Goal: Task Accomplishment & Management: Manage account settings

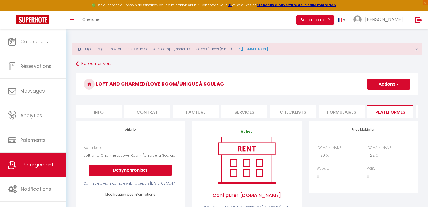
select select "6523-1505850914561462190"
select select "365"
select select "EUR"
select select
select select "+ 20 %"
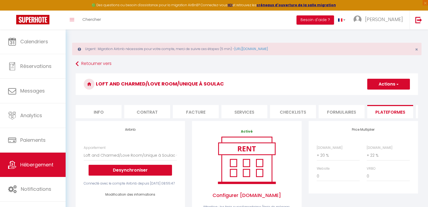
select select "+ 22 %"
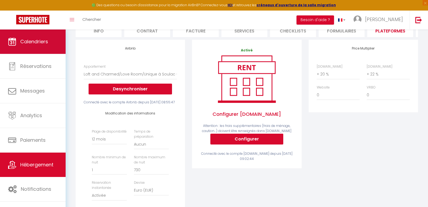
scroll to position [81, 0]
click at [33, 48] on link "Calendriers" at bounding box center [33, 41] width 66 height 24
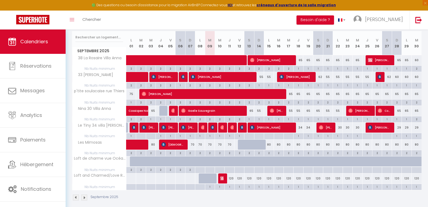
scroll to position [97, 0]
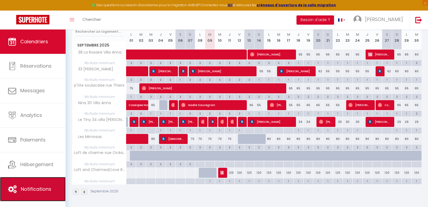
click at [34, 186] on span "Notifications" at bounding box center [36, 188] width 31 height 7
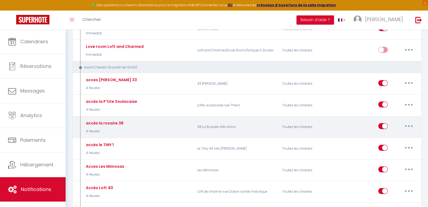
scroll to position [351, 0]
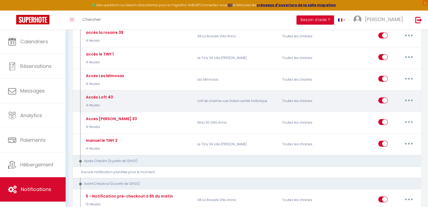
click at [407, 100] on button "button" at bounding box center [408, 100] width 15 height 9
click at [391, 122] on link "Dupliquer" at bounding box center [395, 121] width 40 height 9
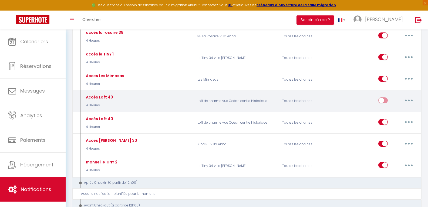
click at [406, 101] on button "button" at bounding box center [408, 100] width 15 height 9
click at [388, 111] on link "Editer" at bounding box center [395, 112] width 40 height 9
type input "Accès Loft 40"
select select "4 Heures"
select select
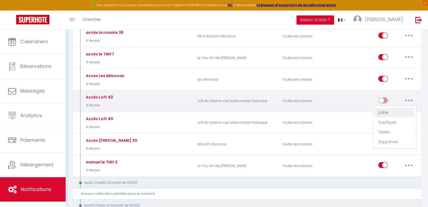
checkbox input "true"
checkbox input "false"
radio input "true"
type input "acces LE LOFT 40"
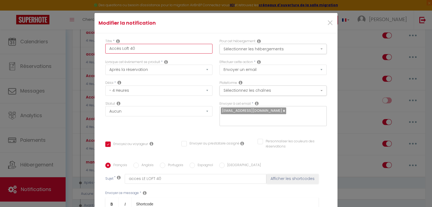
click at [197, 51] on input "Accès Loft 40" at bounding box center [158, 49] width 107 height 10
click at [318, 47] on button "Sélectionner les hébergements" at bounding box center [273, 49] width 107 height 10
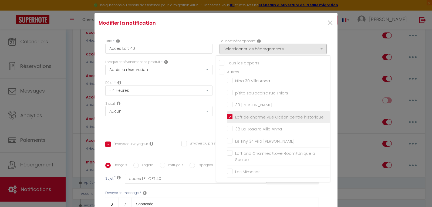
click at [227, 117] on input "Loft de charme vue Océan centre historique" at bounding box center [278, 116] width 103 height 5
checkbox input "false"
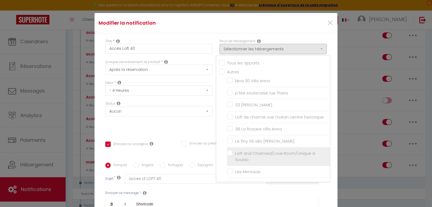
click at [232, 152] on label "Loft and Charmed/Love Room/Unique à Soulac" at bounding box center [279, 156] width 94 height 13
click at [227, 153] on input "Loft and Charmed/Love Room/Unique à Soulac" at bounding box center [278, 155] width 103 height 5
checkbox input "true"
checkbox input "false"
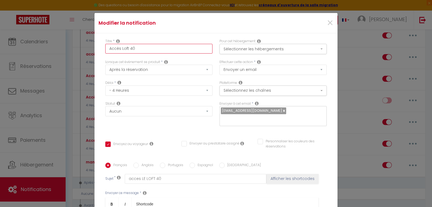
click at [151, 50] on input "Accès Loft 40" at bounding box center [158, 49] width 107 height 10
type input "Accès Loft 4"
checkbox input "true"
checkbox input "false"
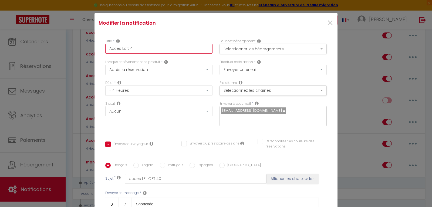
type input "Accès Loft"
checkbox input "true"
checkbox input "false"
type input "Accès Loft"
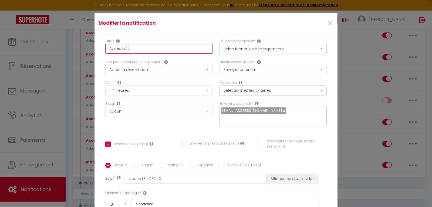
checkbox input "true"
checkbox input "false"
type input "Accès Lof"
checkbox input "true"
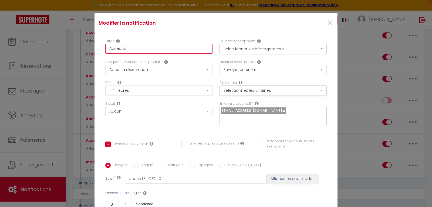
checkbox input "false"
type input "Accès Lo"
checkbox input "true"
checkbox input "false"
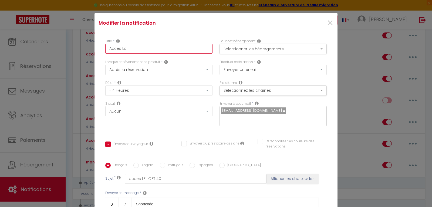
checkbox input "false"
type input "Accès L"
checkbox input "true"
checkbox input "false"
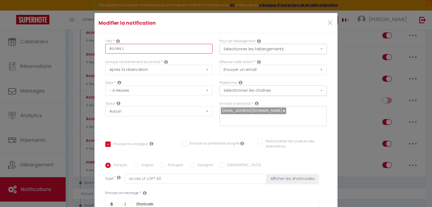
type input "Accès"
checkbox input "true"
checkbox input "false"
type input "Accès"
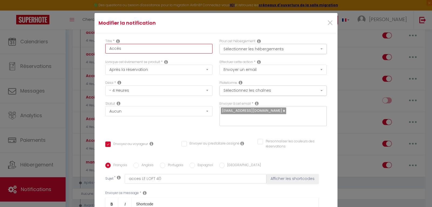
checkbox input "true"
checkbox input "false"
type input "Acc"
checkbox input "true"
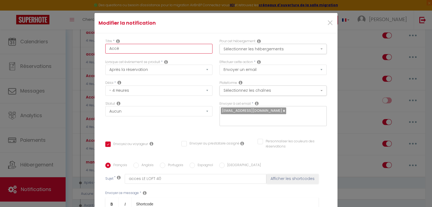
checkbox input "false"
checkbox input "true"
checkbox input "false"
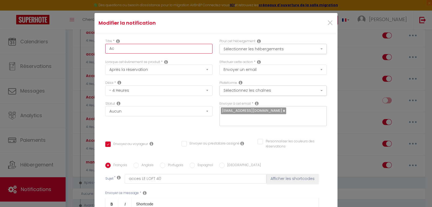
type input "A"
checkbox input "true"
checkbox input "false"
checkbox input "true"
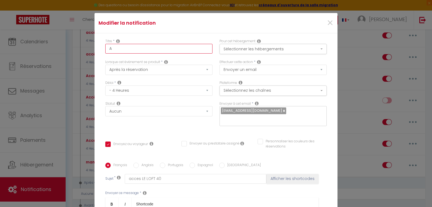
checkbox input "false"
checkbox input "true"
checkbox input "false"
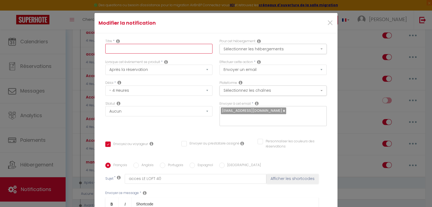
type input "a"
checkbox input "true"
checkbox input "false"
type input "ac"
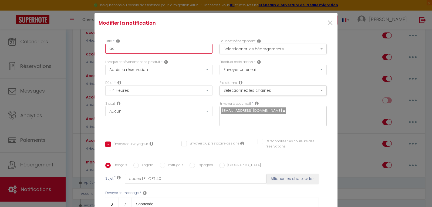
checkbox input "true"
checkbox input "false"
type input "acc"
checkbox input "true"
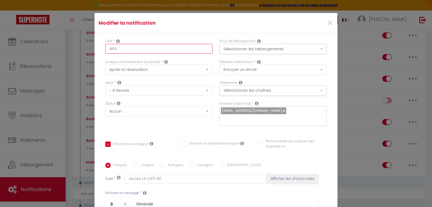
checkbox input "false"
type input "acce"
checkbox input "true"
checkbox input "false"
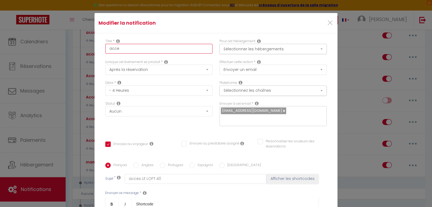
checkbox input "false"
type input "acces"
checkbox input "true"
checkbox input "false"
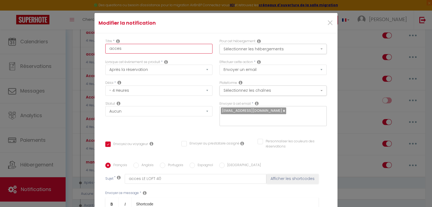
type input "acces"
checkbox input "true"
checkbox input "false"
type input "acces l"
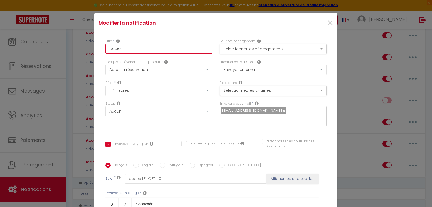
checkbox input "true"
checkbox input "false"
type input "acces lo"
checkbox input "true"
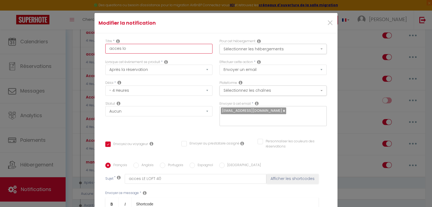
checkbox input "false"
type input "acces lof"
checkbox input "true"
checkbox input "false"
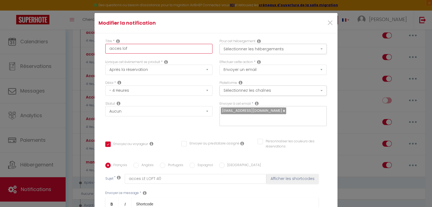
checkbox input "false"
type input "acces loft"
checkbox input "true"
checkbox input "false"
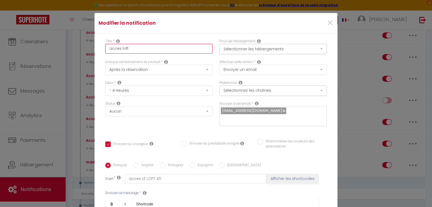
type input "acces loft"
checkbox input "true"
checkbox input "false"
type input "acces loft a"
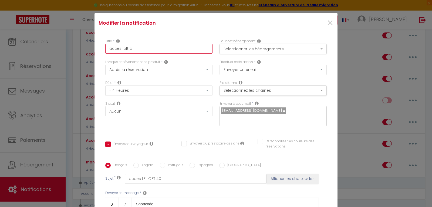
checkbox input "true"
checkbox input "false"
type input "acces loft an"
checkbox input "true"
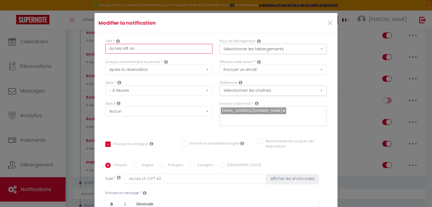
checkbox input "false"
type input "acces loft and"
checkbox input "true"
checkbox input "false"
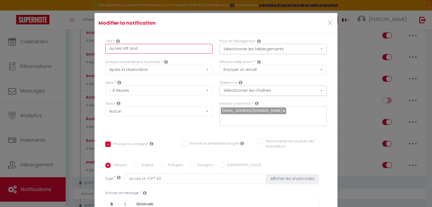
checkbox input "false"
type input "acces loft and"
checkbox input "true"
checkbox input "false"
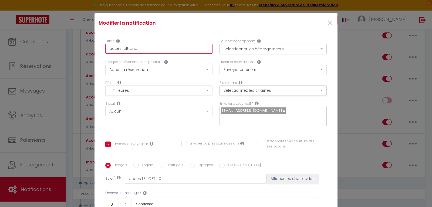
type input "acces loft and"
checkbox input "true"
checkbox input "false"
type input "acces loft an"
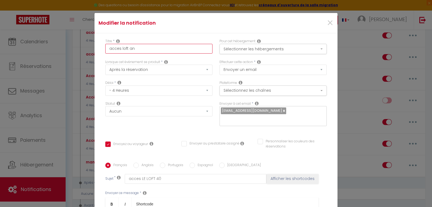
checkbox input "true"
checkbox input "false"
type input "acces loft a"
checkbox input "true"
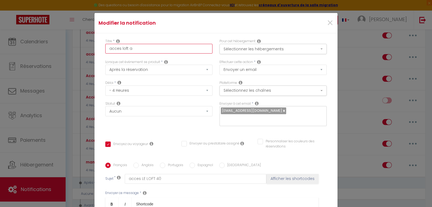
checkbox input "false"
type input "acces loft"
checkbox input "true"
checkbox input "false"
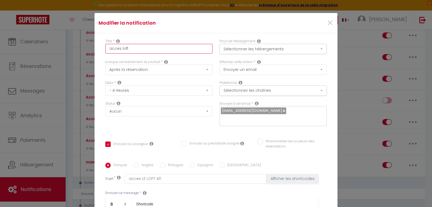
checkbox input "false"
type input "acces loft"
checkbox input "true"
checkbox input "false"
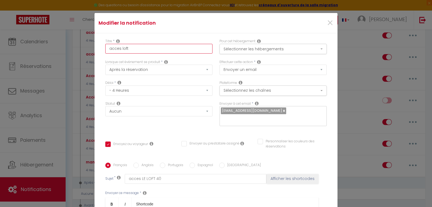
type input "acces lof"
checkbox input "true"
checkbox input "false"
type input "acces lo"
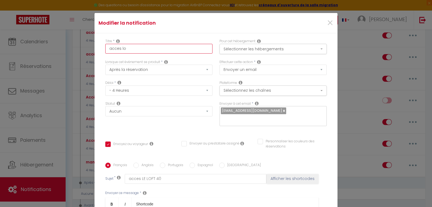
checkbox input "true"
checkbox input "false"
type input "acces l"
checkbox input "true"
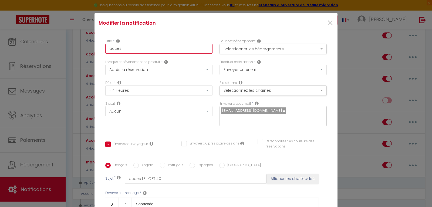
checkbox input "false"
type input "acces"
checkbox input "true"
checkbox input "false"
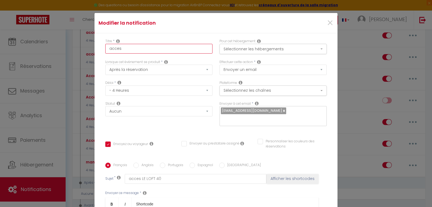
checkbox input "false"
type input "acces"
checkbox input "true"
checkbox input "false"
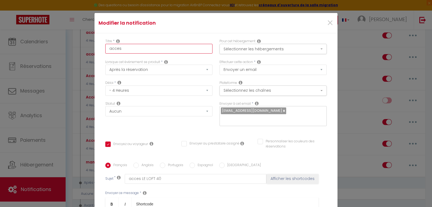
type input "acce"
checkbox input "true"
checkbox input "false"
type input "acc"
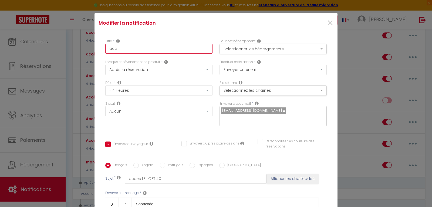
checkbox input "true"
checkbox input "false"
type input "ac"
checkbox input "true"
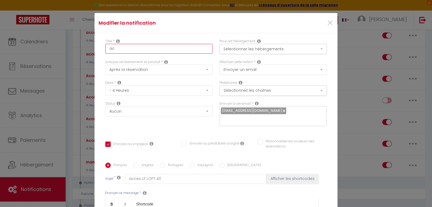
checkbox input "false"
type input "a"
checkbox input "true"
checkbox input "false"
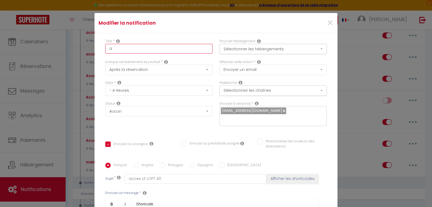
checkbox input "false"
checkbox input "true"
checkbox input "false"
type input "A"
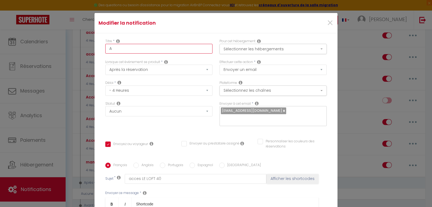
checkbox input "true"
checkbox input "false"
type input "Ac"
checkbox input "true"
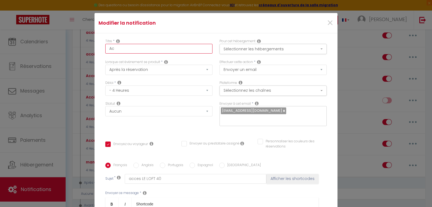
checkbox input "false"
type input "Acc"
checkbox input "true"
checkbox input "false"
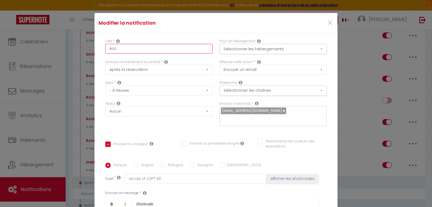
checkbox input "false"
click at [114, 49] on input "Acces loft and charmed" at bounding box center [158, 49] width 107 height 10
click at [151, 49] on input "Accès loft and charmed" at bounding box center [158, 49] width 107 height 10
click at [138, 48] on input "Accès loft and charmed" at bounding box center [158, 49] width 107 height 10
click at [174, 52] on input "Accès loft and Charmed" at bounding box center [158, 49] width 107 height 10
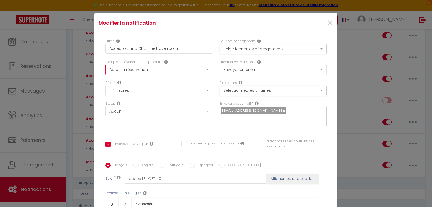
click at [203, 70] on select "Après la réservation Avant Checkin (à partir de 12h00) Après Checkin (à partir …" at bounding box center [158, 70] width 107 height 10
click at [105, 65] on select "Après la réservation Avant Checkin (à partir de 12h00) Après Checkin (à partir …" at bounding box center [158, 70] width 107 height 10
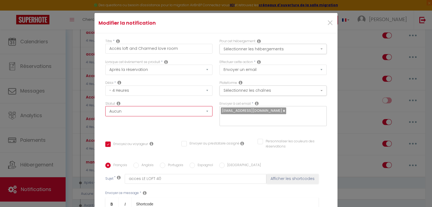
click at [203, 111] on select "Aucun Si la réservation est payée Si réservation non payée Si la caution a été …" at bounding box center [158, 111] width 107 height 10
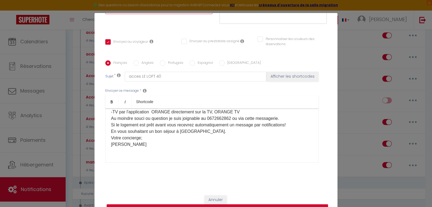
scroll to position [0, 0]
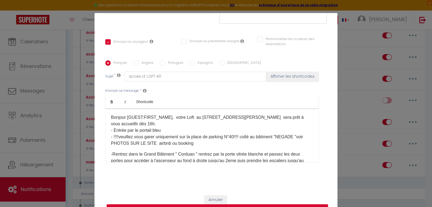
click at [120, 123] on p "Bonjour [GUEST:FIRST_NAME], votre Loft au [STREET_ADDRESS][PERSON_NAME] sera pr…" at bounding box center [212, 130] width 202 height 32
click at [123, 117] on p "Bonjour [GUEST:FIRST_NAME], votre Loft au [STREET_ADDRESS][PERSON_NAME] sera pr…" at bounding box center [212, 130] width 202 height 32
click at [191, 116] on p "Bonjour [GUEST:FIRST_NAME], votre Loft au [STREET_ADDRESS][PERSON_NAME] sera pr…" at bounding box center [212, 130] width 202 height 32
click at [242, 117] on p "Bonjour [GUEST:FIRST_NAME], votre Love Room "Loft And Charmed" au [STREET_ADDRE…" at bounding box center [212, 130] width 202 height 32
click at [248, 116] on p "Bonjour [GUEST:FIRST_NAME], votre Love Room "Loft And Charmed" au [STREET_ADDRE…" at bounding box center [212, 130] width 202 height 32
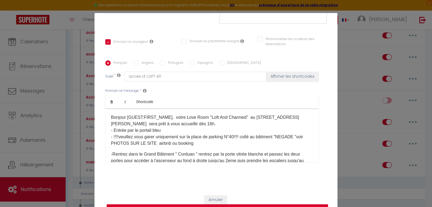
click at [295, 116] on p "Bonjour [GUEST:FIRST_NAME], votre Love Room "Loft And Charmed" au [STREET_ADDRE…" at bounding box center [212, 130] width 202 height 32
click at [191, 123] on p "Bonjour [GUEST:FIRST_NAME], votre Love Room "Loft And Charmed" au [STREET_ADDRE…" at bounding box center [212, 130] width 202 height 32
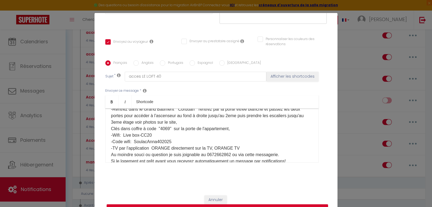
scroll to position [54, 0]
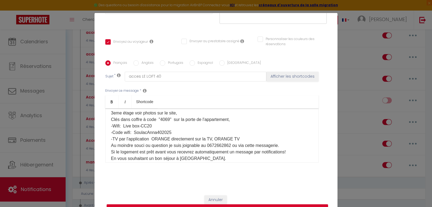
click at [234, 137] on p "-Rentrez dans le Grand Bâtiment " Corduan " rentrez par la porte vitrée blanche…" at bounding box center [212, 136] width 202 height 78
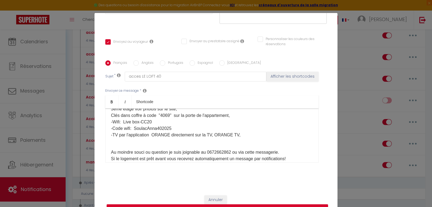
scroll to position [67, 0]
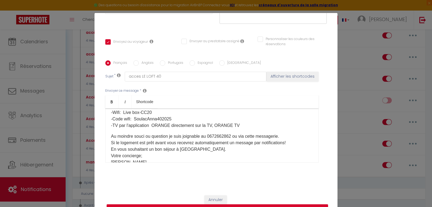
click at [109, 135] on div "Bonjour [GUEST:FIRST_NAME], votre Love Room "Loft And Charmed" au [STREET_ADDRE…" at bounding box center [211, 135] width 213 height 54
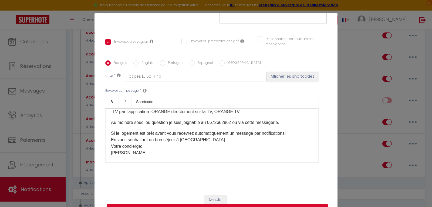
scroll to position [92, 0]
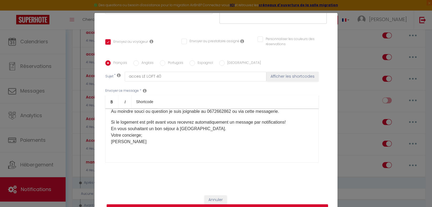
click at [288, 122] on p "Si le logement est prêt avant vous recevrez automatiquement un message par noti…" at bounding box center [212, 132] width 202 height 26
click at [137, 121] on p "Si le logement est prêt avant vous recevrez automatiquement un message par noti…" at bounding box center [212, 132] width 202 height 26
click at [153, 121] on p "Si la love room est prêt avant vous recevrez automatiquement un message par not…" at bounding box center [212, 132] width 202 height 26
click at [168, 121] on p "Si la love room est prête avant vous recevrez automatiquement un message par no…" at bounding box center [212, 132] width 202 height 26
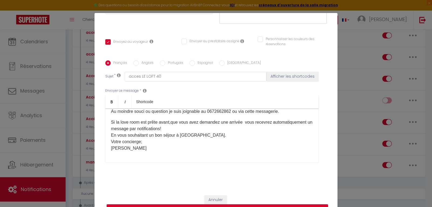
click at [170, 121] on p "Si la love room est prête avant,que vous avez demandez une arrivée vous recevre…" at bounding box center [212, 135] width 202 height 32
click at [245, 122] on p "Si la love room est prête avant, que vous avez demandez une arrivée vous recevr…" at bounding box center [212, 135] width 202 height 32
click at [116, 134] on p "Si la love room est prête avant, que vous avez demandez une arrivée tôt, vous r…" at bounding box center [212, 135] width 202 height 32
click at [180, 123] on p "Si la love room est prête avant, que vous avez demandez une arrivée tôt, vous r…" at bounding box center [212, 135] width 202 height 32
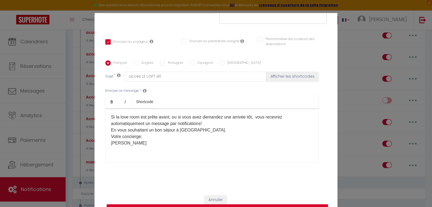
scroll to position [99, 0]
click at [206, 128] on p "Si la love room est prête avant, ou si vous avez demandez une arrivée tôt, vous…" at bounding box center [212, 128] width 202 height 32
click at [173, 128] on p "Si la love room est prête avant, ou si vous avez demandez une arrivée tôt, vous…" at bounding box center [212, 128] width 202 height 32
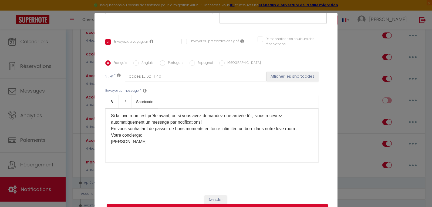
click at [229, 128] on p "Si la love room est prête avant, ou si vous avez demandez une arrivée tôt, vous…" at bounding box center [212, 128] width 202 height 32
click at [249, 127] on p "Si la love room est prête avant, ou si vous avez demandez une arrivée tôt, vous…" at bounding box center [212, 128] width 202 height 32
click at [278, 129] on p "Si la love room est prête avant, ou si vous avez demandez une arrivée tôt, vous…" at bounding box center [212, 128] width 202 height 32
click at [269, 127] on p "Si la love room est prête avant, ou si vous avez demandez une arrivée tôt, vous…" at bounding box center [212, 128] width 202 height 32
click at [147, 138] on p "Si la love room est prête avant, ou si vous avez demandez une arrivée tôt, vous…" at bounding box center [212, 128] width 202 height 32
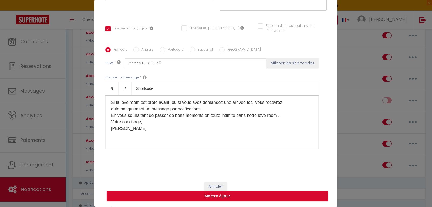
scroll to position [26, 0]
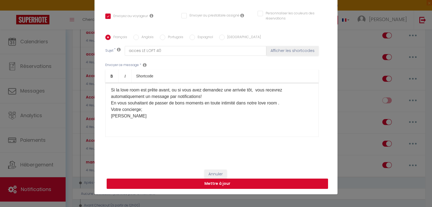
click at [224, 184] on button "Mettre à jour" at bounding box center [217, 183] width 221 height 10
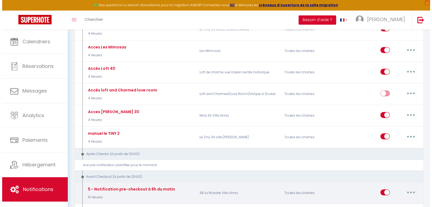
scroll to position [378, 0]
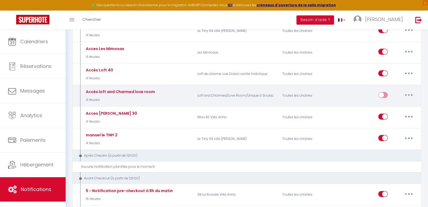
click at [407, 94] on button "button" at bounding box center [408, 94] width 15 height 9
click at [390, 108] on link "Editer" at bounding box center [395, 106] width 40 height 9
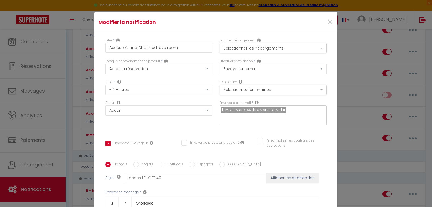
scroll to position [0, 0]
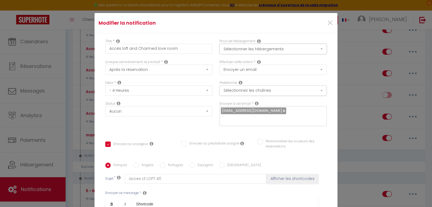
click at [311, 48] on button "Sélectionner les hébergements" at bounding box center [273, 49] width 107 height 10
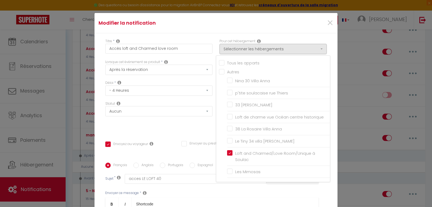
click at [186, 125] on div "Statut Aucun Si la réservation est payée Si réservation non payée Si la caution…" at bounding box center [159, 116] width 114 height 31
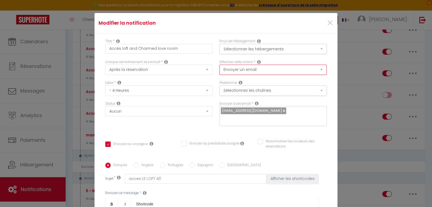
click at [316, 69] on select "Envoyer un email Envoyer un SMS Envoyer une notification push" at bounding box center [273, 70] width 107 height 10
click at [316, 90] on button "Sélectionnez les chaînes" at bounding box center [273, 90] width 107 height 10
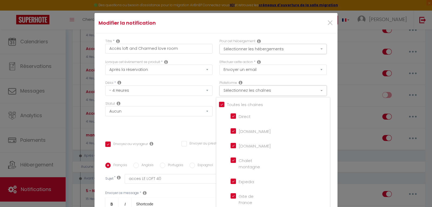
click at [316, 90] on button "Sélectionnez les chaînes" at bounding box center [273, 90] width 107 height 10
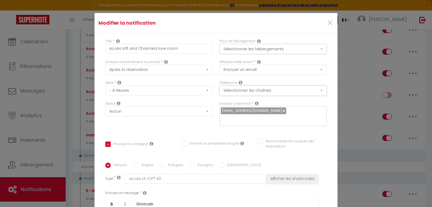
click at [310, 90] on button "Sélectionnez les chaînes" at bounding box center [273, 90] width 107 height 10
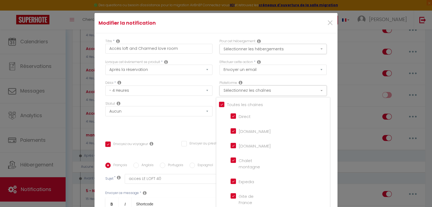
click at [315, 88] on button "Sélectionnez les chaînes" at bounding box center [273, 90] width 107 height 10
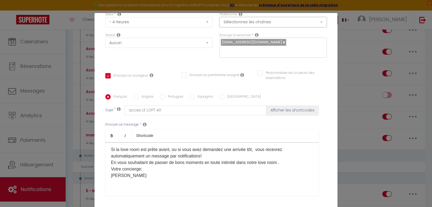
scroll to position [81, 0]
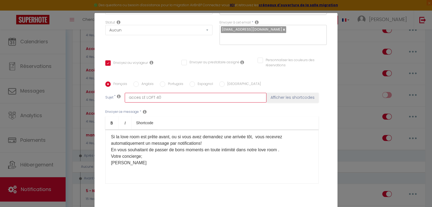
click at [165, 100] on input "acces LE LOFT 40" at bounding box center [196, 98] width 142 height 10
click at [161, 96] on input "acces love room "loft and Charmed" at bounding box center [196, 98] width 142 height 10
click at [198, 97] on input "acces love room "Loft and Charmed" at bounding box center [196, 98] width 142 height 10
click at [127, 96] on input "acces love room "Loft and Charmed" at bounding box center [196, 98] width 142 height 10
click at [130, 97] on input "acces love room "Loft and Charmed" at bounding box center [196, 98] width 142 height 10
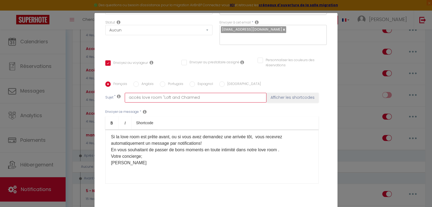
click at [184, 97] on input "accès love room "Loft and Charmed" at bounding box center [196, 98] width 142 height 10
click at [205, 98] on input "accès love room "Loft and Charmed" at bounding box center [196, 98] width 142 height 10
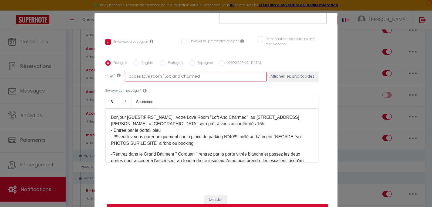
scroll to position [26, 0]
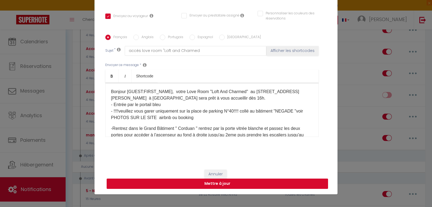
click at [234, 182] on button "Mettre à jour" at bounding box center [217, 183] width 221 height 10
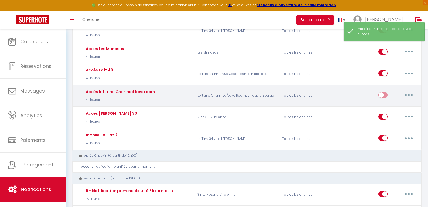
click at [381, 95] on input "checkbox" at bounding box center [382, 96] width 9 height 8
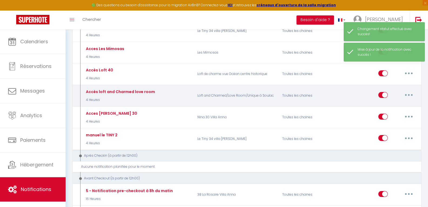
click at [406, 96] on button "button" at bounding box center [408, 94] width 15 height 9
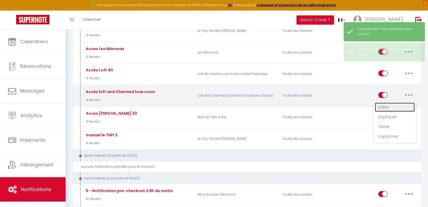
click at [392, 106] on link "Editer" at bounding box center [395, 106] width 40 height 9
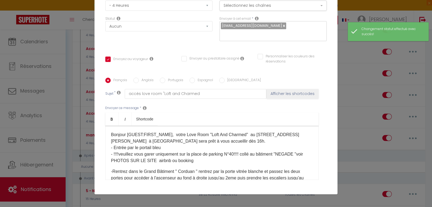
scroll to position [0, 0]
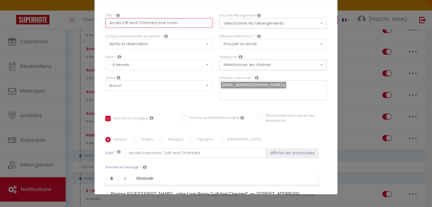
click at [119, 23] on input "Accès loft and Charmed love room" at bounding box center [158, 23] width 107 height 10
click at [168, 23] on input "manuel de la loft and Charmed love room" at bounding box center [158, 23] width 107 height 10
click at [157, 22] on input "manuel de la love room" at bounding box center [158, 23] width 107 height 10
click at [203, 45] on select "Après la réservation Avant Checkin (à partir de 12h00) Après Checkin (à partir …" at bounding box center [158, 44] width 107 height 10
click at [105, 39] on select "Après la réservation Avant Checkin (à partir de 12h00) Après Checkin (à partir …" at bounding box center [158, 44] width 107 height 10
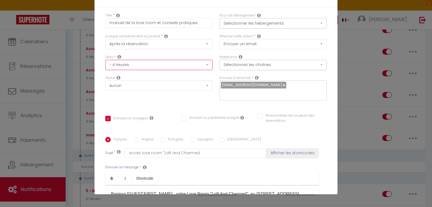
click at [201, 65] on select "Immédiat - 10 Minutes - 1 Heure - 2 Heures - 3 Heures - 4 Heures - 5 Heures - 6…" at bounding box center [158, 65] width 107 height 10
click at [105, 60] on select "Immédiat - 10 Minutes - 1 Heure - 2 Heures - 3 Heures - 4 Heures - 5 Heures - 6…" at bounding box center [158, 65] width 107 height 10
click at [202, 63] on select "Immédiat - 10 Minutes - 1 Heure - 2 Heures - 3 Heures - 4 Heures - 5 Heures - 6…" at bounding box center [158, 65] width 107 height 10
click at [105, 60] on select "Immédiat - 10 Minutes - 1 Heure - 2 Heures - 3 Heures - 4 Heures - 5 Heures - 6…" at bounding box center [158, 65] width 107 height 10
click at [204, 86] on select "Aucun Si la réservation est payée Si réservation non payée Si la caution a été …" at bounding box center [158, 85] width 107 height 10
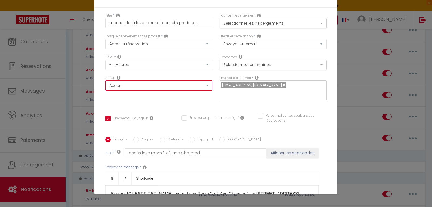
click at [204, 86] on select "Aucun Si la réservation est payée Si réservation non payée Si la caution a été …" at bounding box center [158, 85] width 107 height 10
click at [318, 43] on select "Envoyer un email Envoyer un SMS Envoyer une notification push" at bounding box center [273, 44] width 107 height 10
click at [319, 25] on button "Sélectionner les hébergements" at bounding box center [273, 23] width 107 height 10
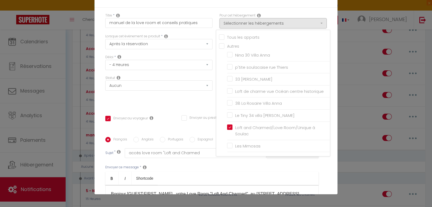
click at [184, 100] on div "Statut Aucun Si la réservation est payée Si réservation non payée Si la caution…" at bounding box center [159, 90] width 114 height 31
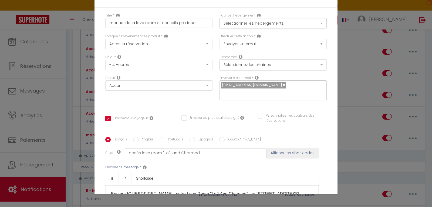
click at [313, 68] on button "Sélectionnez les chaînes" at bounding box center [273, 65] width 107 height 10
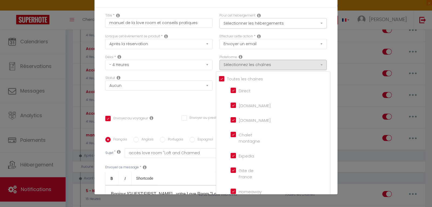
click at [165, 96] on div "Statut Aucun Si la réservation est payée Si réservation non payée Si la caution…" at bounding box center [159, 90] width 114 height 31
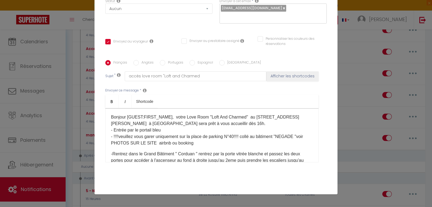
scroll to position [81, 0]
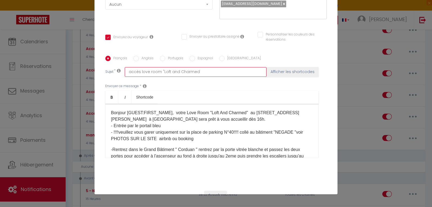
click at [139, 72] on input "accès love room "Loft and Charmed" at bounding box center [196, 72] width 142 height 10
click at [211, 72] on input "manuel de la love room "Loft and Charmed" at bounding box center [196, 72] width 142 height 10
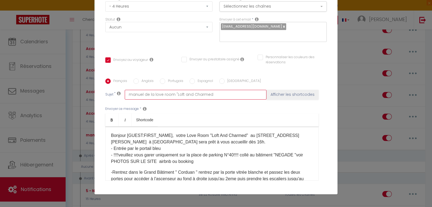
scroll to position [102, 0]
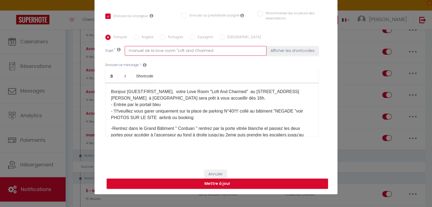
click at [215, 54] on input "manuel de la love room "Loft and Charmed" at bounding box center [196, 51] width 142 height 10
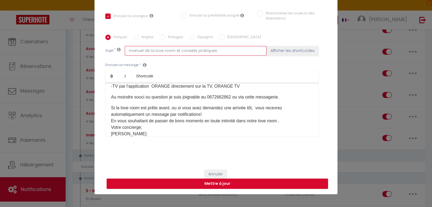
scroll to position [0, 0]
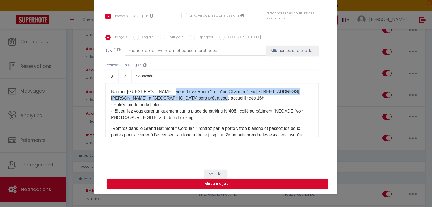
drag, startPoint x: 170, startPoint y: 90, endPoint x: 191, endPoint y: 99, distance: 22.6
click at [191, 99] on p "Bonjour [GUEST:FIRST_NAME], votre Love Room "Loft And Charmed" au [STREET_ADDRE…" at bounding box center [212, 104] width 202 height 32
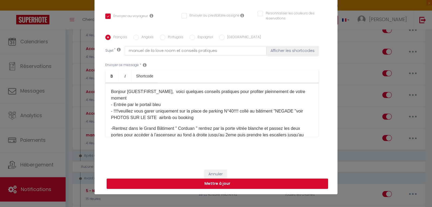
click at [275, 92] on p "Bonjour [GUEST:FIRST_NAME], voici quelques conseils pratiques pour profiter ple…" at bounding box center [212, 104] width 202 height 32
click at [126, 98] on p "Bonjour [GUEST:FIRST_NAME], voici quelques conseils pratiques pour profiter ple…" at bounding box center [212, 104] width 202 height 32
click at [301, 91] on p "Bonjour [GUEST:FIRST_NAME], voici quelques conseils pratiques pour profiter ple…" at bounding box center [212, 104] width 202 height 32
click at [131, 97] on p "Bonjour [GUEST:FIRST_NAME], voici quelques conseils pratiques pour profiter ple…" at bounding box center [212, 104] width 202 height 32
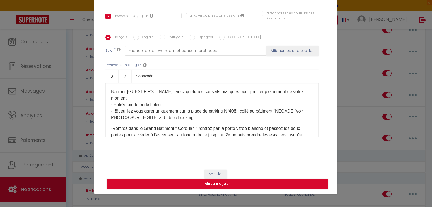
click at [301, 92] on p "Bonjour [GUEST:FIRST_NAME], voici quelques conseils pratiques pour profiter ple…" at bounding box center [212, 104] width 202 height 32
click at [146, 99] on p "Bonjour [GUEST:FIRST_NAME], voici quelques conseils pratiques pour profiter ple…" at bounding box center [212, 104] width 202 height 32
drag, startPoint x: 108, startPoint y: 104, endPoint x: 200, endPoint y: 117, distance: 92.8
click at [200, 117] on div "Bonjour [GUEST:FIRST_NAME], voici quelques conseils pratiques pour profiter ple…" at bounding box center [211, 110] width 213 height 54
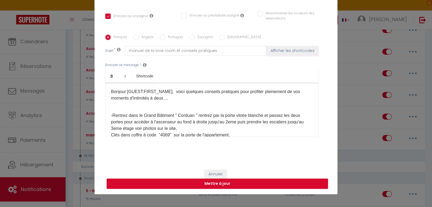
click at [171, 98] on p "Bonjour [GUEST:FIRST_NAME], voici quelques conseils pratiques pour profiter ple…" at bounding box center [212, 97] width 202 height 19
click at [113, 104] on p "Bonjour [GUEST:FIRST_NAME], voici quelques conseils pratiques pour profiter ple…" at bounding box center [212, 97] width 202 height 19
click at [108, 104] on div "Bonjour [GUEST:FIRST_NAME], voici quelques conseils pratiques pour profiter ple…" at bounding box center [211, 110] width 213 height 54
click at [130, 106] on p "Bonjour [GUEST:FIRST_NAME], voici quelques conseils pratiques pour profiter ple…" at bounding box center [212, 97] width 202 height 19
click at [161, 104] on p "Bonjour [GUEST:FIRST_NAME], voici quelques conseils pratiques pour profiter ple…" at bounding box center [212, 97] width 202 height 19
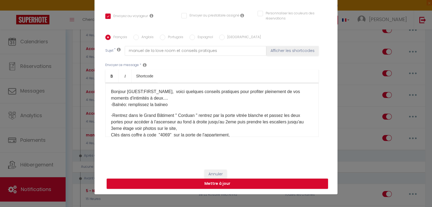
drag, startPoint x: 161, startPoint y: 104, endPoint x: 173, endPoint y: 107, distance: 12.5
click at [173, 107] on p "Bonjour [GUEST:FIRST_NAME], voici quelques conseils pratiques pour profiter ple…" at bounding box center [212, 97] width 202 height 19
click at [164, 105] on p "Bonjour [GUEST:FIRST_NAME], voici quelques conseils pratiques pour profiter ple…" at bounding box center [212, 97] width 202 height 19
click at [175, 104] on p "Bonjour [GUEST:FIRST_NAME], voici quelques conseils pratiques pour profiter ple…" at bounding box center [212, 97] width 202 height 19
click at [126, 104] on p "Bonjour [GUEST:FIRST_NAME], voici quelques conseils pratiques pour profiter ple…" at bounding box center [212, 97] width 202 height 19
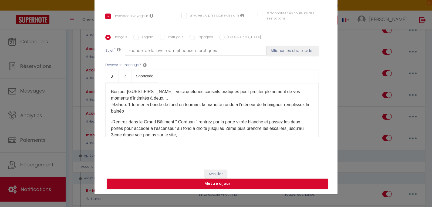
click at [254, 104] on p "Bonjour [GUEST:FIRST_NAME], voici quelques conseils pratiques pour profiter ple…" at bounding box center [212, 101] width 202 height 26
click at [280, 105] on p "Bonjour [GUEST:FIRST_NAME], voici quelques conseils pratiques pour profiter ple…" at bounding box center [212, 101] width 202 height 26
click at [126, 103] on p "Bonjour [GUEST:FIRST_NAME], voici quelques conseils pratiques pour profiter ple…" at bounding box center [212, 101] width 202 height 26
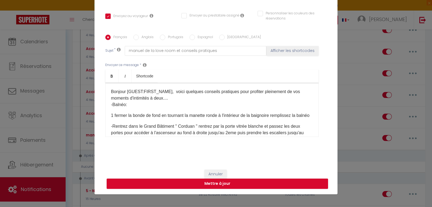
click at [109, 110] on div "Bonjour [GUEST:FIRST_NAME], voici quelques conseils pratiques pour profiter ple…" at bounding box center [211, 110] width 213 height 54
click at [118, 109] on div "Bonjour [GUEST:FIRST_NAME], voici quelques conseils pratiques pour profiter ple…" at bounding box center [211, 110] width 213 height 54
drag, startPoint x: 275, startPoint y: 114, endPoint x: 300, endPoint y: 117, distance: 24.8
click at [300, 117] on p "1 fermer la bonde de fond en tournant la manette ronde à l'intérieur de la baig…" at bounding box center [212, 115] width 202 height 6
drag, startPoint x: 272, startPoint y: 115, endPoint x: 300, endPoint y: 123, distance: 29.0
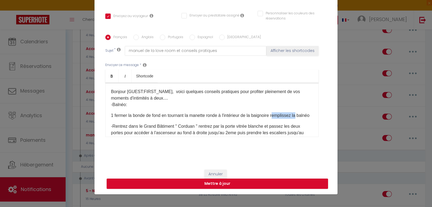
click at [300, 119] on p "1 fermer la bonde de fond en tournant la manette ronde à l'intérieur de la baig…" at bounding box center [212, 115] width 202 height 6
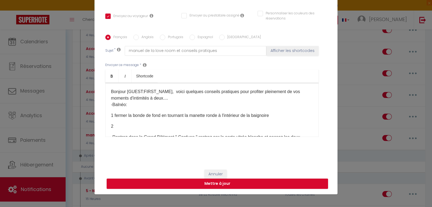
click at [278, 117] on p "1 fermer la bonde de fond en tournant la manette ronde à l'intérieur de la baig…" at bounding box center [212, 115] width 202 height 6
click at [127, 104] on p "Bonjour [GUEST:FIRST_NAME], voici quelques conseils pratiques pour profiter ple…" at bounding box center [212, 97] width 202 height 19
click at [138, 128] on p "2 remplissez" at bounding box center [212, 126] width 202 height 6
click at [134, 126] on p "2 remplissez la en tournant les deux manettes rondes" at bounding box center [212, 126] width 202 height 6
click at [214, 126] on p "2 remplissez-la en tournant les deux manettes rondes" at bounding box center [212, 126] width 202 height 6
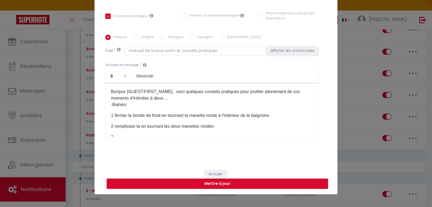
click at [134, 125] on p "2 remplissez-la en tournant les deux manettes rondes" at bounding box center [212, 126] width 202 height 6
click at [216, 124] on p "2 remplissez la en tournant les deux manettes rondes" at bounding box center [212, 126] width 202 height 6
click at [163, 125] on p "2 remplissez la en tournant les deux manettes rondes à gauche H et C" at bounding box center [212, 126] width 202 height 6
click at [263, 126] on p "2 remplissez la en tournant à fond les deux manettes rondes à gauche H et C" at bounding box center [212, 126] width 202 height 6
click at [119, 134] on p "2 remplissez la en tournant à fond les deux manettes rondes à gauche H et C, la…" at bounding box center [212, 129] width 202 height 13
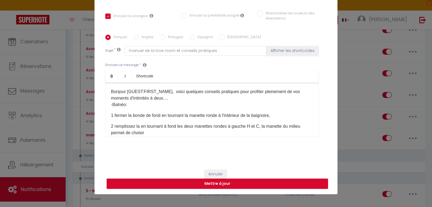
click at [143, 132] on p "2 remplissez la en tournant à fond les deux manettes rondes à gauche H et C, la…" at bounding box center [212, 129] width 202 height 13
click at [167, 133] on p "2 remplissez la en tournant à fond les deux manettes rondes à gauche H et C, la…" at bounding box center [212, 129] width 202 height 13
click at [215, 134] on p "2 remplissez la en tournant à fond les deux manettes rondes à gauche H et C, la…" at bounding box center [212, 129] width 202 height 13
click at [273, 133] on p "2 remplissez la en tournant à fond les deux manettes rondes à gauche H et C, la…" at bounding box center [212, 129] width 202 height 13
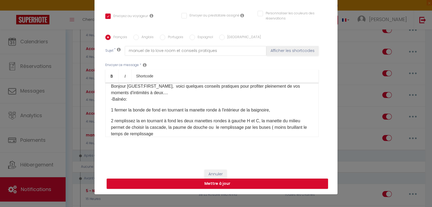
click at [291, 130] on p "2 remplissez la en tournant à fond les deux manettes rondes à gauche H et C, la…" at bounding box center [212, 126] width 202 height 19
click at [115, 133] on p "2 remplissez la en tournant à fond les deux manettes rondes à gauche H et C, la…" at bounding box center [212, 126] width 202 height 19
click at [293, 127] on p "2 remplissez la en tournant à fond les deux manettes rondes à gauche H et C, la…" at bounding box center [212, 126] width 202 height 19
drag, startPoint x: 293, startPoint y: 127, endPoint x: 296, endPoint y: 149, distance: 22.3
click at [296, 152] on div "Titre * manuel de la love room et conseils pratiques Pour cet hébergement Sélec…" at bounding box center [215, 35] width 243 height 258
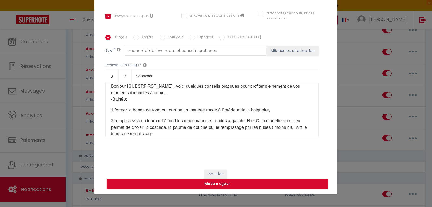
click at [296, 127] on p "2 remplissez la en tournant à fond les deux manettes rondes à gauche H et C, la…" at bounding box center [212, 126] width 202 height 19
click at [162, 134] on p "2 remplissez la en tournant à fond les deux manettes rondes à gauche H et C, la…" at bounding box center [212, 126] width 202 height 19
click at [272, 126] on p "2 remplissez la en tournant à fond les deux manettes rondes à gauche H et C, la…" at bounding box center [212, 126] width 202 height 19
click at [162, 133] on p "2 remplissez la en tournant à fond les deux manettes rondes à gauche H et C, la…" at bounding box center [212, 126] width 202 height 19
click at [186, 132] on p "2 remplissez la en tournant à fond les deux manettes rondes à gauche H et C, la…" at bounding box center [212, 126] width 202 height 19
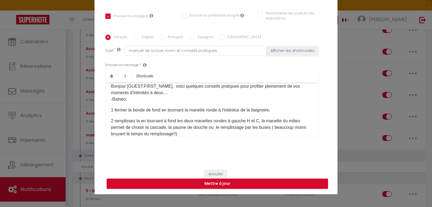
scroll to position [32, 0]
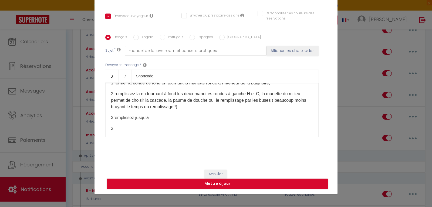
click at [111, 116] on p "3remplissez jusqu'à" at bounding box center [212, 117] width 202 height 6
click at [153, 117] on p "3 remplissez jusqu'à" at bounding box center [212, 117] width 202 height 6
click at [165, 118] on p "3 remplissez jusqu'à 5 cm audesus des" at bounding box center [212, 117] width 202 height 6
click at [171, 117] on p "3 remplissez jusqu'à 5 cm audesus des" at bounding box center [212, 117] width 202 height 6
click at [188, 119] on p "3 remplissez jusqu'à 5 cm audessus des" at bounding box center [212, 117] width 202 height 6
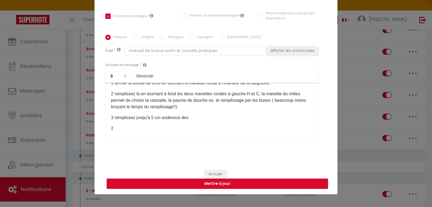
click at [170, 116] on p "3 remplissez jusqu'à 5 cm audessus des" at bounding box center [212, 117] width 202 height 6
click at [166, 117] on p "3 remplissez jusqu'à 5 cm audessus des" at bounding box center [212, 117] width 202 height 6
click at [196, 117] on p "3 remplissez jusqu'à 5 cm au-dessus des" at bounding box center [212, 117] width 202 height 6
click at [187, 117] on p "3 remplissez jusqu'à 5 cm au-dessus des du dessus" at bounding box center [212, 117] width 202 height 6
click at [219, 117] on p "3 remplissez jusqu'à 5 cm au-dessus des buses du dessus" at bounding box center [212, 117] width 202 height 6
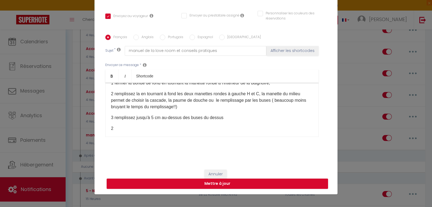
click at [159, 117] on p "3 remplissez jusqu'à 5 cm au-dessus des buses du dessus" at bounding box center [212, 117] width 202 height 6
click at [234, 118] on p "3 remplissez jusqu'à 5 cm environ au-dessus des buses du dessus" at bounding box center [212, 117] width 202 height 6
click at [188, 128] on p "4 une fois remplie appuyez sur le bouton on/off de droite" at bounding box center [212, 128] width 202 height 6
click at [187, 128] on p "4 une fois remplie appuyez sur le boutontactille on/off de droite" at bounding box center [212, 128] width 202 height 6
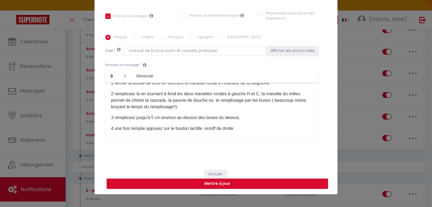
click at [197, 128] on p "4 une fois remplie appuyez sur le bouton tactille on/off de droite" at bounding box center [212, 128] width 202 height 6
drag, startPoint x: 197, startPoint y: 128, endPoint x: 187, endPoint y: 152, distance: 26.1
click at [186, 153] on div "Titre * manuel de la love room et conseils pratiques Pour cet hébergement Sélec…" at bounding box center [215, 35] width 243 height 258
click at [240, 128] on p "4 une fois remplie appuyez sur le bouton tactile on/off de droite" at bounding box center [212, 128] width 202 height 6
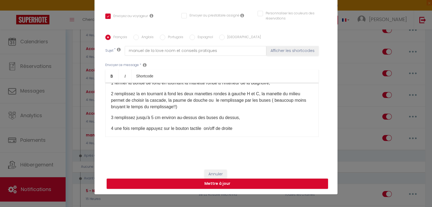
click at [175, 126] on p "4 une fois remplie appuyez sur le bouton tactile on/off de droite" at bounding box center [212, 128] width 202 height 6
click at [247, 129] on p "4 une fois remplie appuyez sur le gros bouton tactile on/off de droite" at bounding box center [212, 128] width 202 height 6
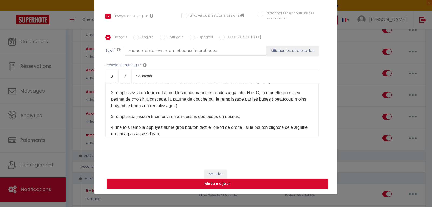
click at [294, 128] on p "4 une fois remplie appuyez sur le gros bouton tactile on/off de droite , si le …" at bounding box center [212, 130] width 202 height 13
click at [298, 126] on p "4 une fois remplie appuyez sur le gros bouton tactile on/off de droite , si le …" at bounding box center [212, 130] width 202 height 13
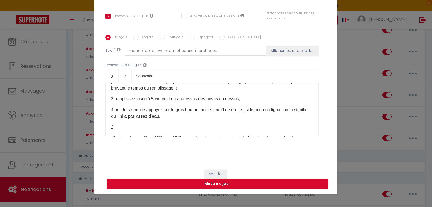
scroll to position [60, 0]
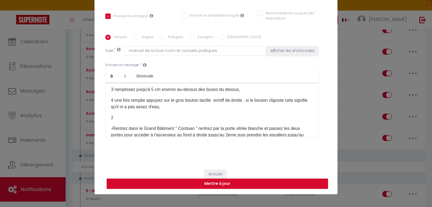
click at [144, 99] on p "4 une fois remplie appuyez sur le gros bouton tactile on/off de droite , si le …" at bounding box center [212, 103] width 202 height 13
click at [175, 107] on p "4 une fois remplie, appuyez sur le gros bouton tactile on/off de droite , si le…" at bounding box center [212, 103] width 202 height 13
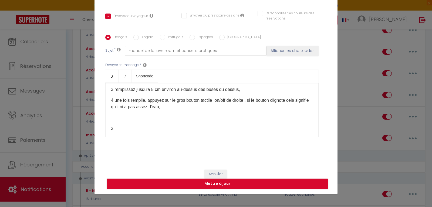
click at [114, 99] on p "4 une fois remplie, appuyez sur le gros bouton tactile on/off de droite , si le…" at bounding box center [212, 103] width 202 height 13
click at [115, 89] on p "3 remplissez jusqu'à 5 cm environ au-dessus des buses du dessus," at bounding box center [212, 89] width 202 height 6
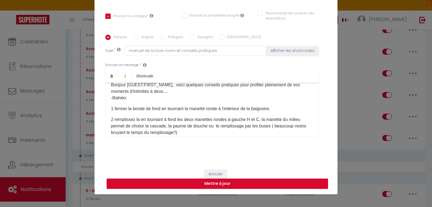
scroll to position [6, 0]
click at [114, 119] on p "2 remplissez la en tournant à fond les deux manettes rondes à gauche H et C, la…" at bounding box center [212, 125] width 202 height 19
click at [114, 107] on p "1 fermer la bonde de fond en tournant la manette ronde à l'intérieur de la baig…" at bounding box center [212, 109] width 202 height 6
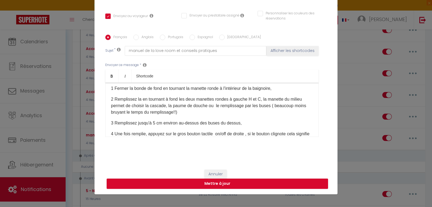
scroll to position [54, 0]
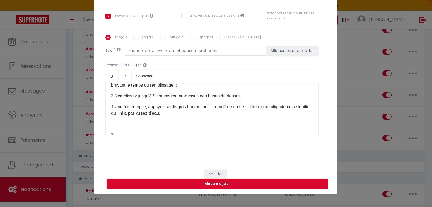
click at [175, 113] on p "4 Une fois remplie, appuyez sur le gros bouton tactile on/off de droite , si le…" at bounding box center [212, 109] width 202 height 13
click at [178, 123] on p "5 dés que le niveau est correct la Blnéo se mets en route de suite et s'allume" at bounding box center [212, 124] width 202 height 6
click at [114, 122] on p "5 dés que le niveau est correct la Balnéo se mets en route de suite et s'allume" at bounding box center [212, 124] width 202 height 6
click at [147, 124] on p "5 Dés que le niveau est correct la Balnéo se mets en route de suite et s'allume" at bounding box center [212, 124] width 202 height 6
click at [181, 124] on p "5 Dés que le niveau d'eau est correct la Balnéo se mets en route de suite et s'…" at bounding box center [212, 124] width 202 height 6
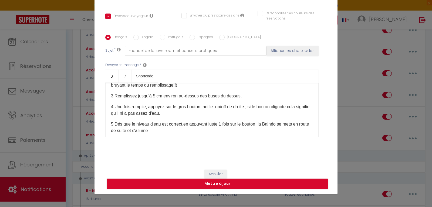
click at [182, 124] on p "5 Dés que le niveau d'eau est correct,en appuyant juste 1 fois sur le bouton la…" at bounding box center [212, 127] width 202 height 13
click at [159, 130] on p "5 Dés que le niveau d'eau est correct, en appuyant juste 1 fois sur le bouton l…" at bounding box center [212, 127] width 202 height 13
click at [171, 133] on p "5 Dés que le niveau d'eau est correct, en appuyant juste 1 fois sur le bouton l…" at bounding box center [212, 127] width 202 height 13
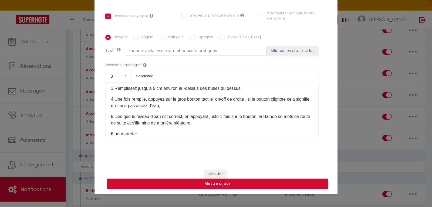
click at [206, 125] on p "5 Dés que le niveau d'eau est correct, en appuyant juste 1 fois sur le bouton l…" at bounding box center [212, 119] width 202 height 13
click at [240, 133] on p "6 vous pouvez ajouter de l'air dans les buses en tournant la petite panette de …" at bounding box center [212, 133] width 202 height 6
click at [272, 131] on p "6 vous pouvez ajouter de l'air dans les buses en tournant la petite manette de …" at bounding box center [212, 133] width 202 height 6
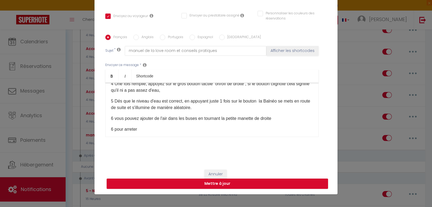
scroll to position [89, 0]
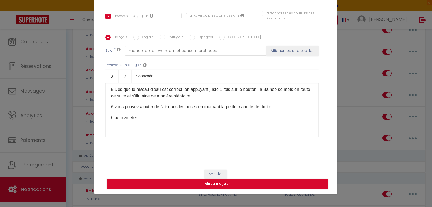
click at [196, 106] on p "6 vous pouvez ajouter de l'air dans les buses en tournant la petite manette de …" at bounding box center [212, 106] width 202 height 6
click at [285, 106] on p "6 vous pouvez ajouter de l'air dans les buses juste en tournant la petite manet…" at bounding box center [212, 106] width 202 height 6
click at [266, 106] on p "6 vous pouvez ajouter de l'air dans les buses juste en tournant la petite manet…" at bounding box center [212, 106] width 202 height 6
click at [111, 116] on p "6 pour arreter" at bounding box center [212, 117] width 202 height 6
click at [130, 120] on p "7 pour arreter" at bounding box center [212, 117] width 202 height 6
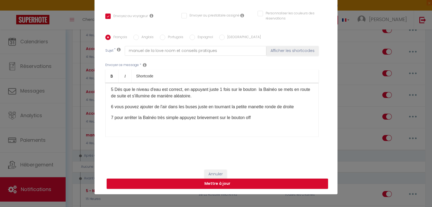
click at [213, 119] on p "7 pour arrêter la Balnéo très simple appuyez brievement sur le bouton off" at bounding box center [212, 117] width 202 height 6
click at [197, 118] on p "7 pour arrêter la Balnéo très simple appuyez brièvement sur le bouton off" at bounding box center [212, 117] width 202 height 6
click at [201, 117] on p "7 pour arrêter la Balnéo très simple appuyez trés brièvement sur le bouton off" at bounding box center [212, 117] width 202 height 6
click at [165, 116] on p "7 pour arrêter la Balnéo très simple appuyez très brièvement sur le bouton off" at bounding box center [212, 117] width 202 height 6
click at [193, 117] on p "7 pour arrêter la Balnéo rien de plus simple appuyez très brièvement sur le bou…" at bounding box center [212, 117] width 202 height 6
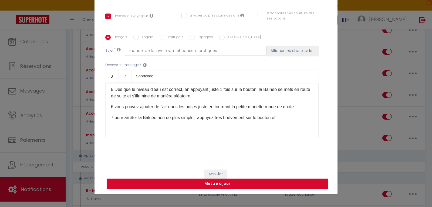
click at [283, 117] on p "7 pour arrêter la Balnéo rien de plus simple, appuyez très brièvement sur le bo…" at bounding box center [212, 117] width 202 height 6
click at [130, 128] on p "8 vidangez quand vous avez terminé" at bounding box center [212, 128] width 202 height 6
click at [142, 128] on p "8 vidangez en tornant la quand vous avez terminé" at bounding box center [212, 128] width 202 height 6
click at [209, 129] on p "8 vidangez en tournant la quand vous avez terminé" at bounding box center [212, 128] width 202 height 6
click at [112, 128] on p "8 vidangez en tournant" at bounding box center [212, 128] width 202 height 6
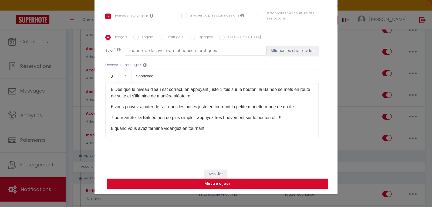
click at [207, 126] on p "8 quand vous avez terminé vidangez en tournant" at bounding box center [212, 128] width 202 height 6
click at [236, 125] on p "8 quand vous avez terminé vidangez en tournant la grosse manatte à l'intériure" at bounding box center [212, 128] width 202 height 6
click at [252, 128] on p "8 quand vous avez terminé vidangez en tournant la grosse manette à l'intériure" at bounding box center [212, 128] width 202 height 6
click at [252, 185] on button "Mettre à jour" at bounding box center [217, 183] width 221 height 10
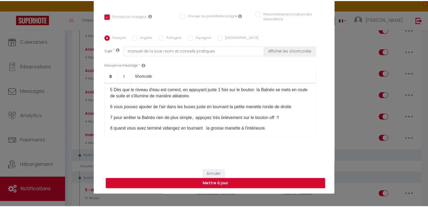
scroll to position [96, 0]
